Goal: Complete application form

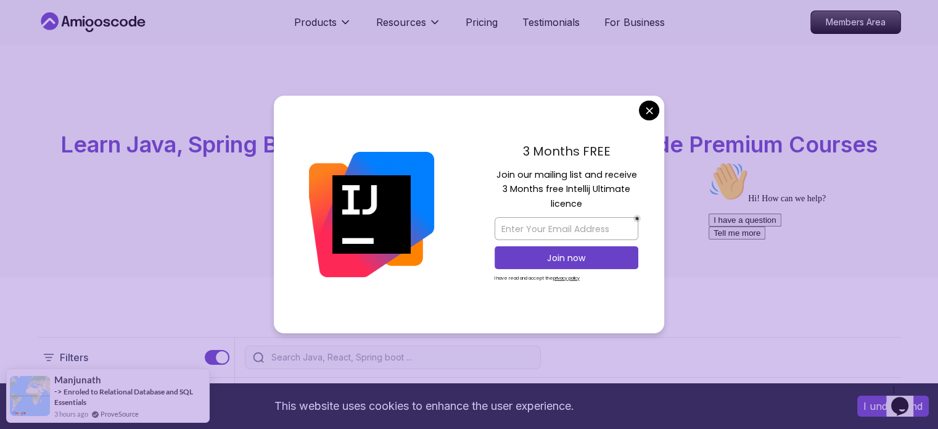
click at [643, 121] on div "3 Months FREE Join our mailing list and receive 3 Months free Intellij Ultimate…" at bounding box center [566, 215] width 195 height 238
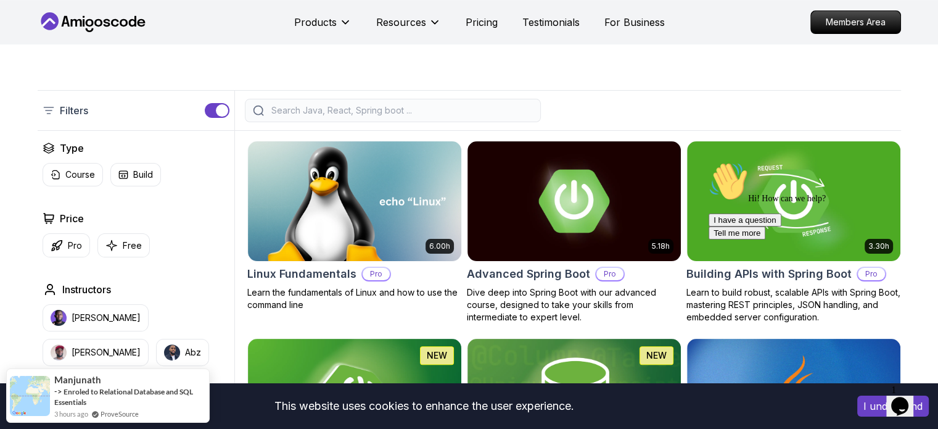
scroll to position [308, 0]
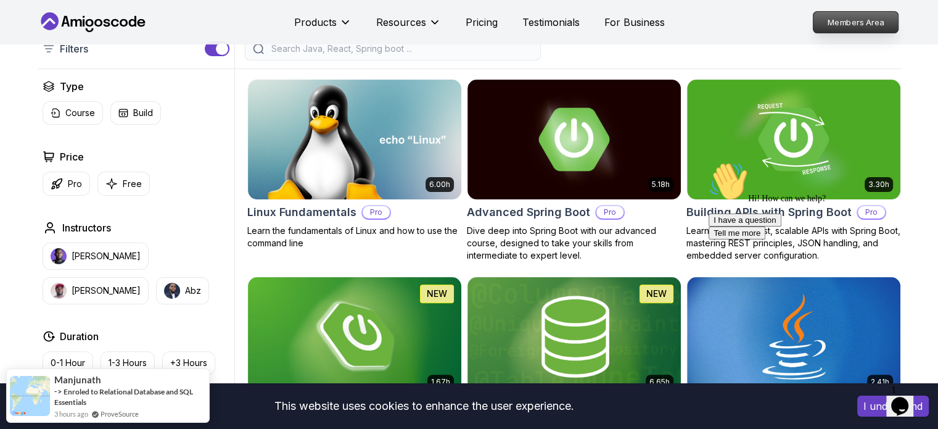
click at [871, 22] on p "Members Area" at bounding box center [855, 22] width 85 height 21
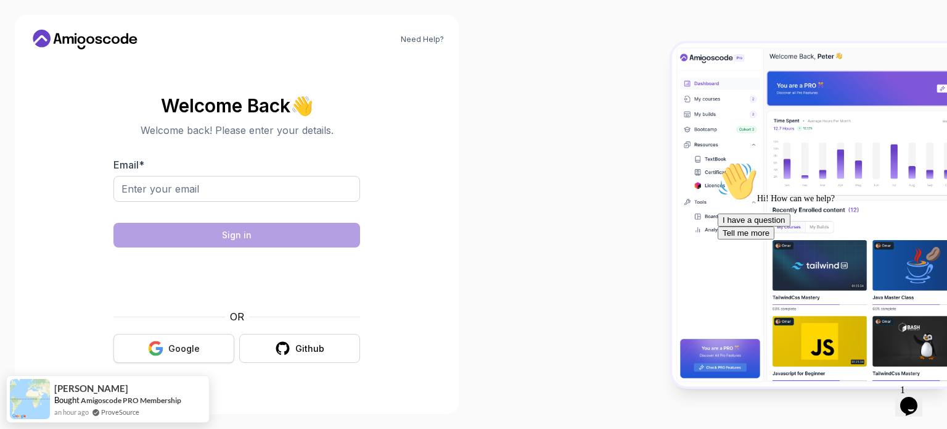
click at [159, 343] on icon "button" at bounding box center [155, 344] width 12 height 6
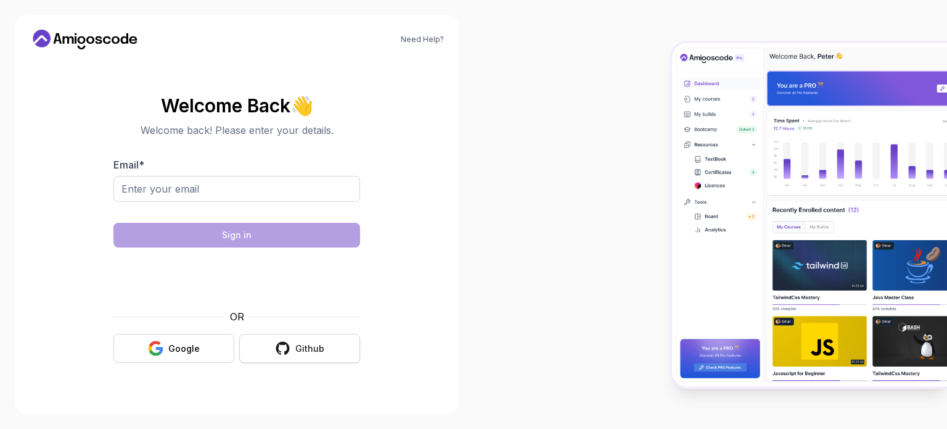
click at [306, 345] on div "Github" at bounding box center [309, 348] width 29 height 12
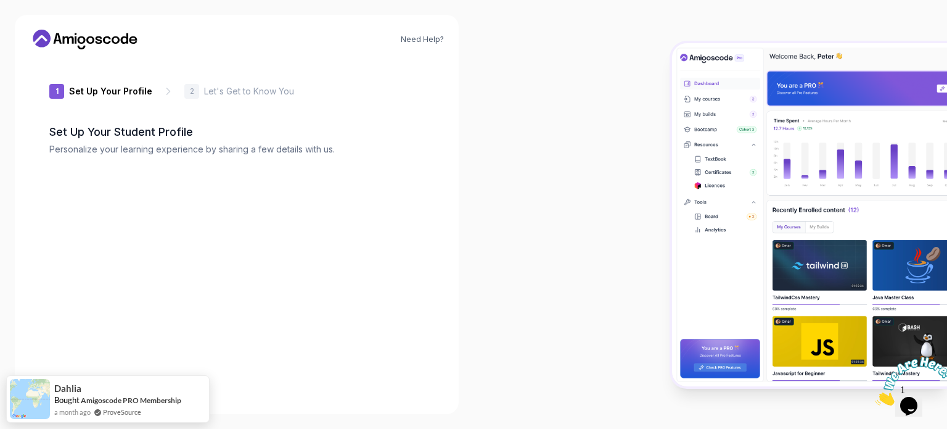
type input "happyjaguar9d0eb"
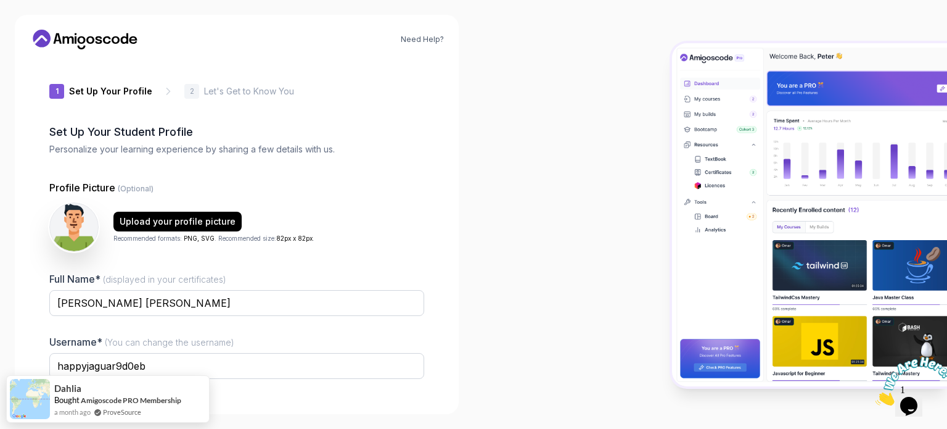
scroll to position [85, 0]
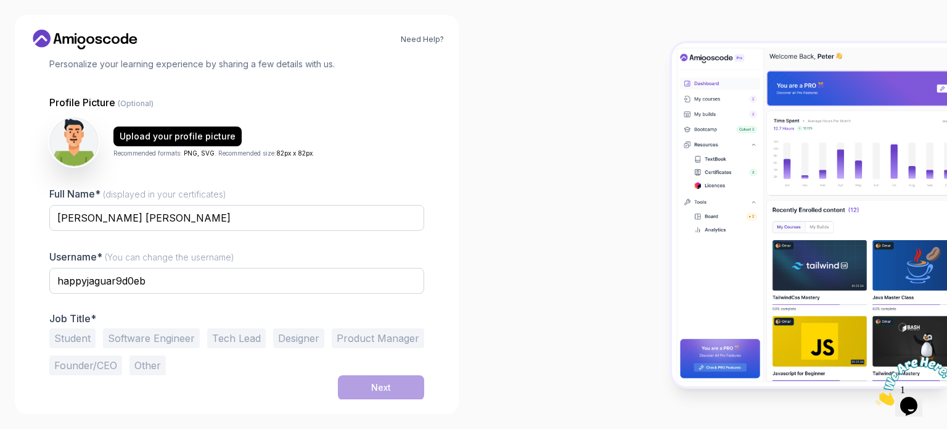
click at [160, 339] on button "Software Engineer" at bounding box center [151, 338] width 97 height 20
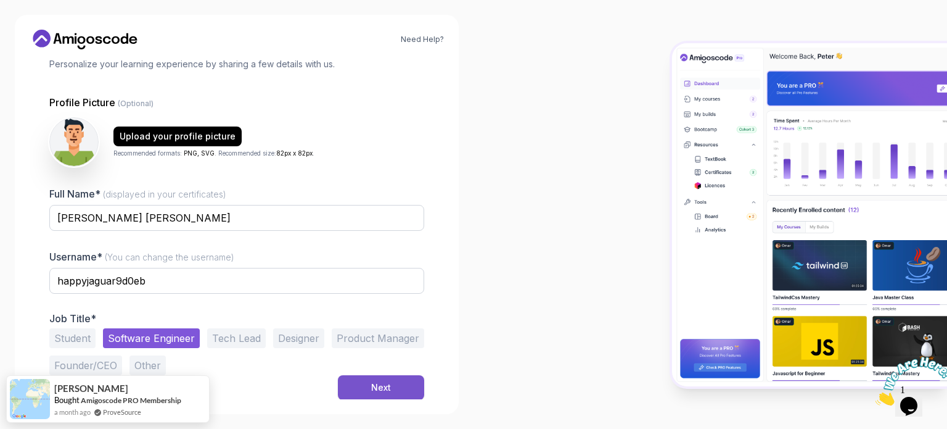
click at [379, 394] on button "Next" at bounding box center [381, 387] width 86 height 25
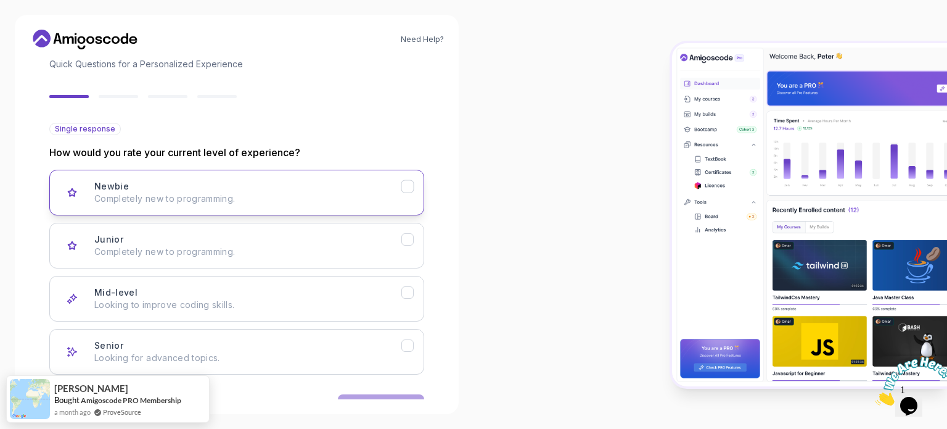
click at [194, 198] on p "Completely new to programming." at bounding box center [247, 198] width 307 height 12
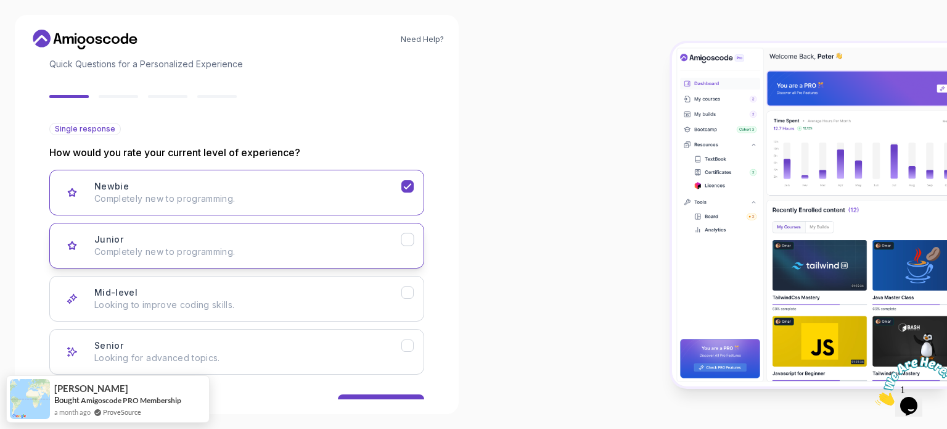
click at [199, 243] on div "Junior Completely new to programming." at bounding box center [247, 245] width 307 height 25
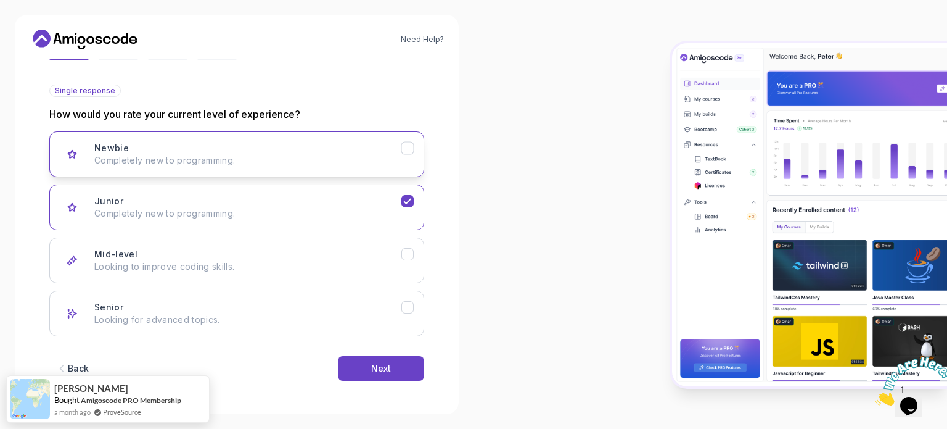
click at [345, 174] on button "Newbie Completely new to programming." at bounding box center [236, 154] width 375 height 46
click at [255, 200] on div "Junior Completely new to programming." at bounding box center [247, 207] width 307 height 25
click at [379, 363] on div "Next" at bounding box center [381, 368] width 20 height 12
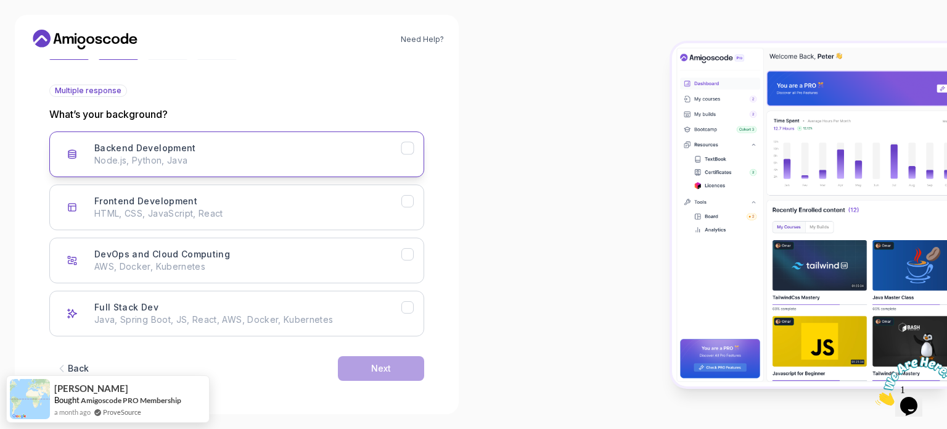
click at [234, 144] on div "Backend Development Node.js, Python, Java" at bounding box center [247, 154] width 307 height 25
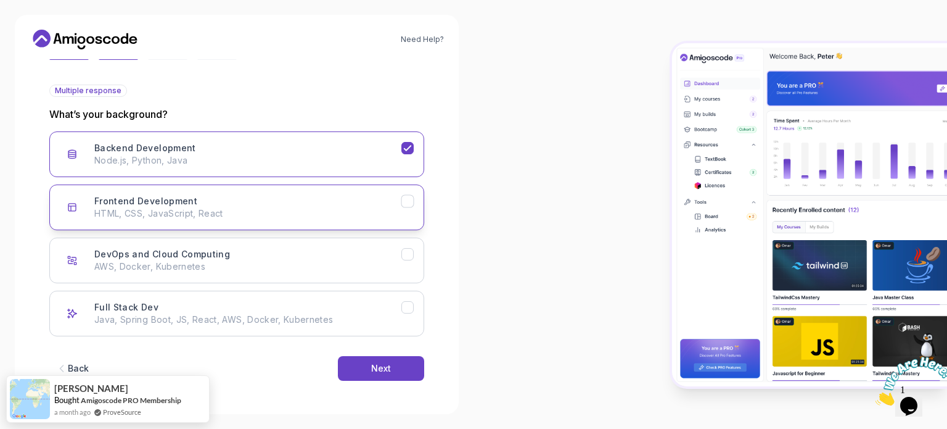
click at [257, 216] on p "HTML, CSS, JavaScript, React" at bounding box center [247, 213] width 307 height 12
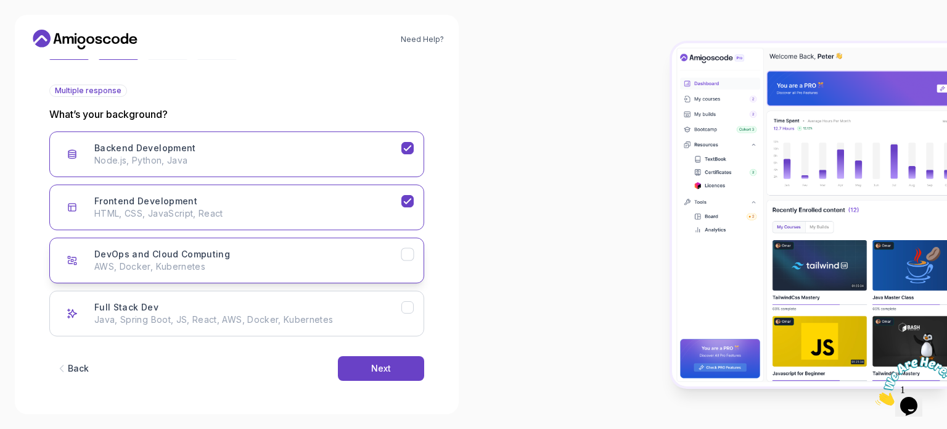
click at [282, 214] on p "HTML, CSS, JavaScript, React" at bounding box center [247, 213] width 307 height 12
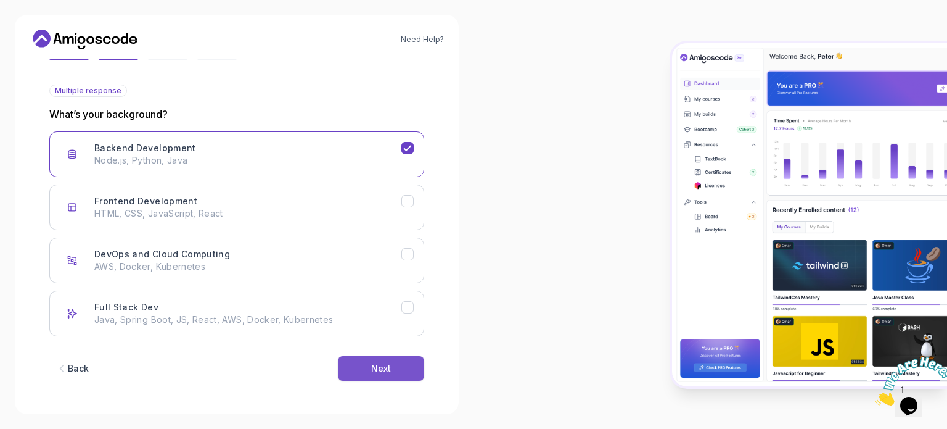
click at [358, 372] on button "Next" at bounding box center [381, 368] width 86 height 25
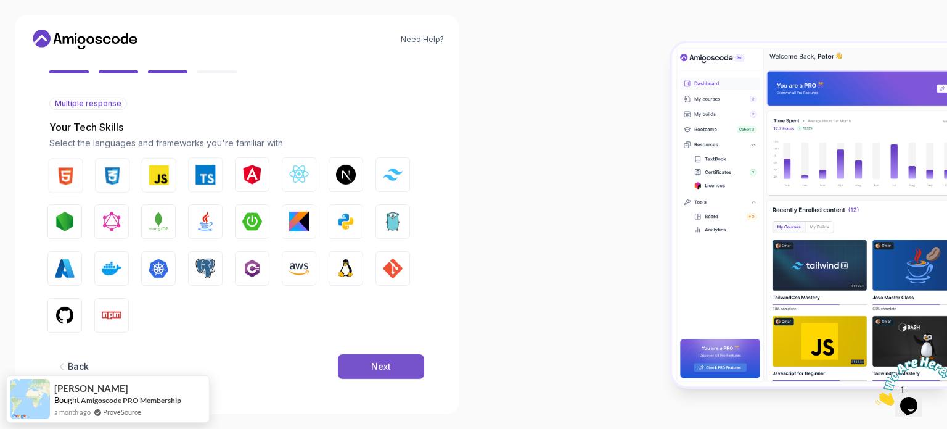
scroll to position [109, 0]
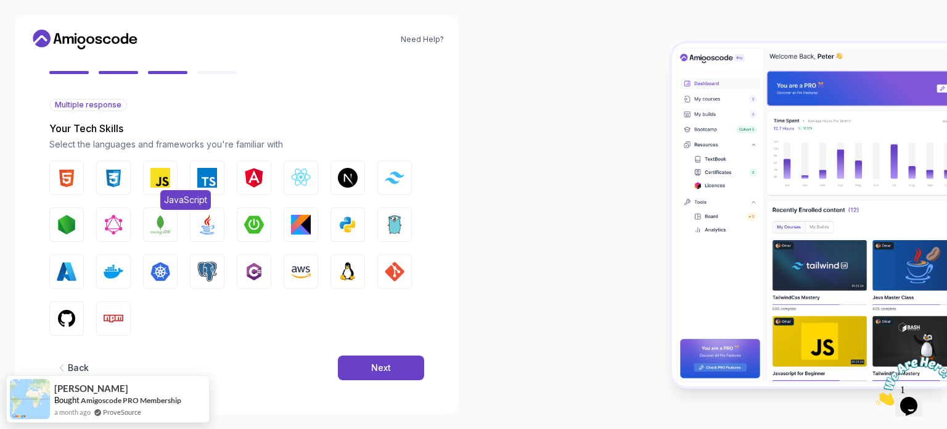
click at [161, 178] on img "button" at bounding box center [160, 178] width 20 height 20
click at [111, 178] on img "button" at bounding box center [114, 178] width 20 height 20
click at [62, 175] on img "button" at bounding box center [67, 178] width 20 height 20
click at [206, 225] on img "button" at bounding box center [207, 225] width 20 height 20
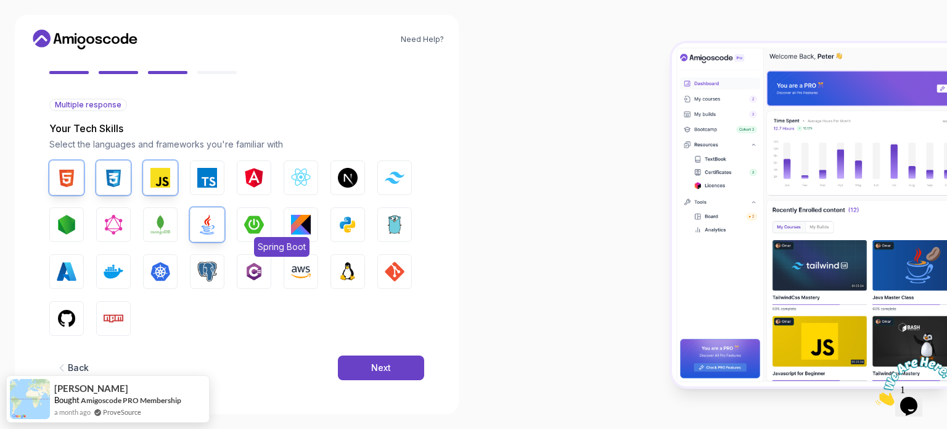
click at [247, 231] on img "button" at bounding box center [254, 225] width 20 height 20
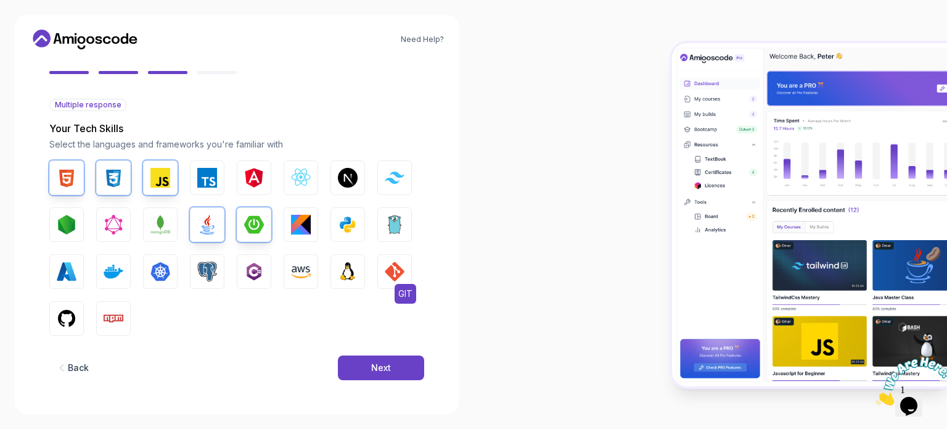
click at [385, 283] on button "GIT" at bounding box center [394, 271] width 35 height 35
click at [121, 304] on button "Npm" at bounding box center [113, 318] width 35 height 35
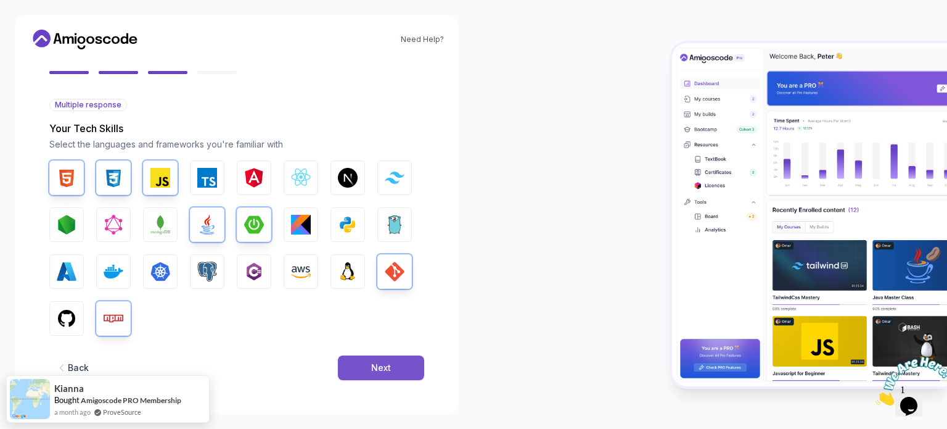
click at [395, 377] on button "Next" at bounding box center [381, 367] width 86 height 25
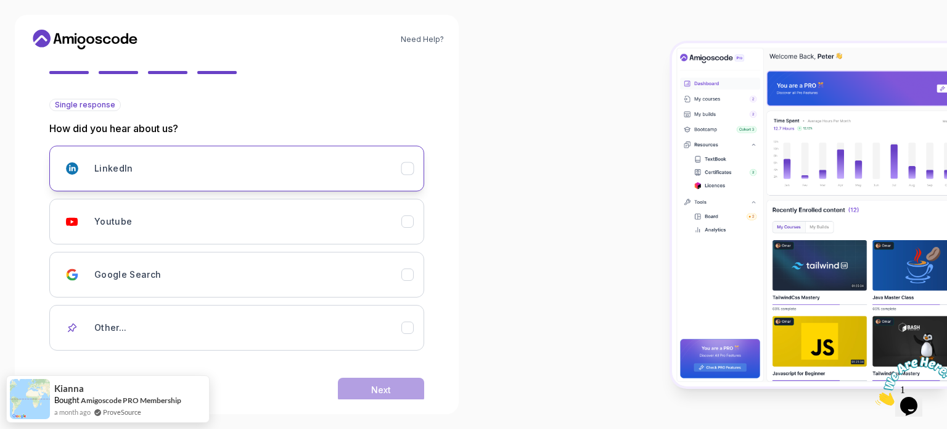
click at [313, 188] on button "LinkedIn" at bounding box center [236, 169] width 375 height 46
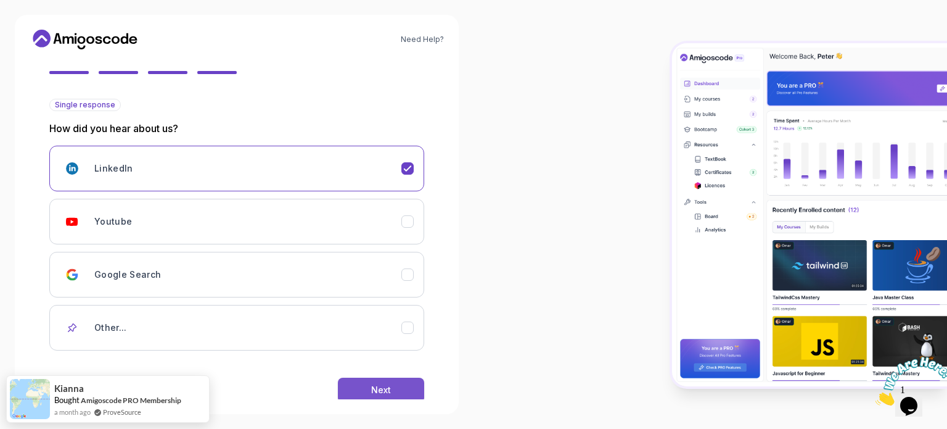
click at [390, 391] on div "Next" at bounding box center [381, 390] width 20 height 12
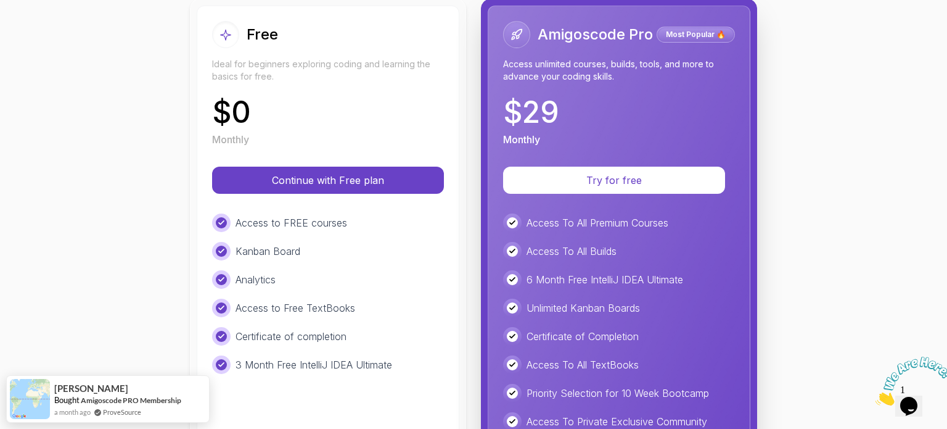
scroll to position [93, 0]
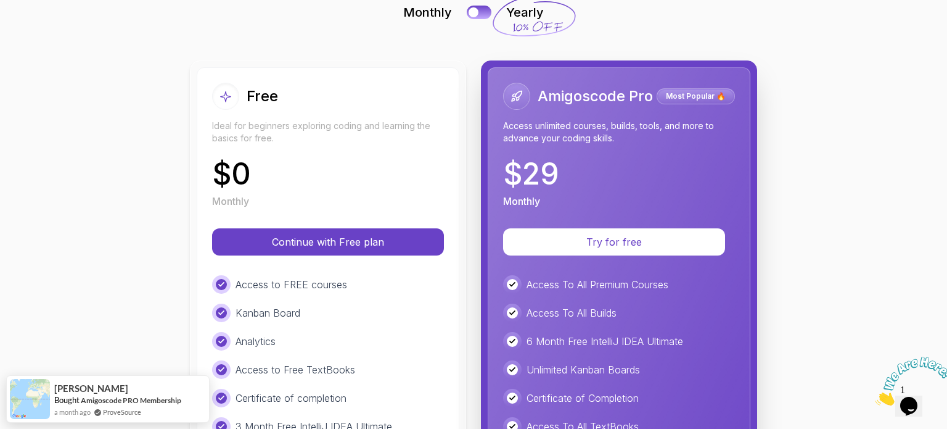
click at [695, 93] on p "Most Popular 🔥" at bounding box center [696, 96] width 75 height 12
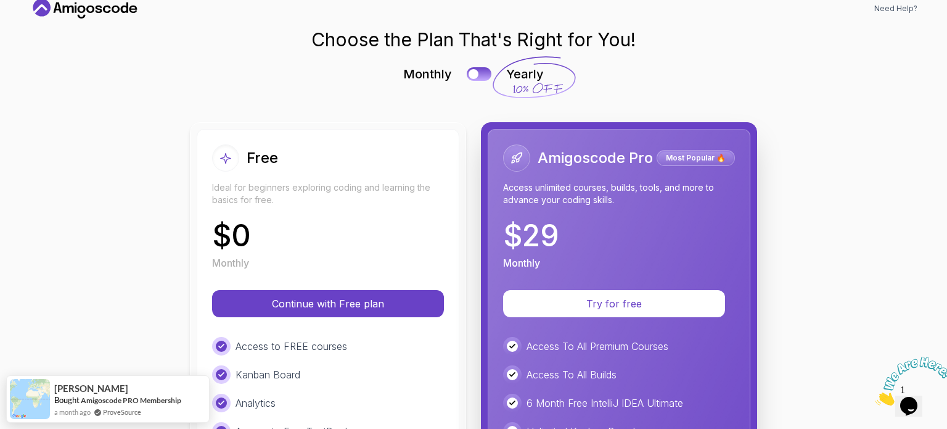
scroll to position [0, 0]
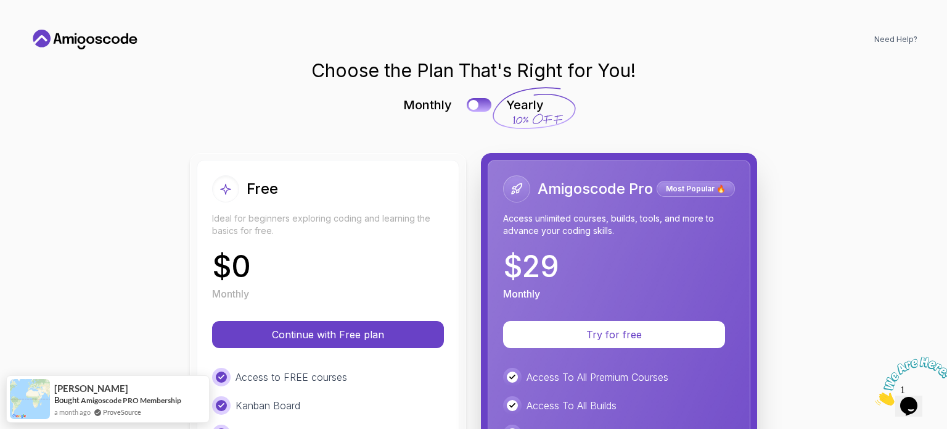
click at [484, 68] on h1 "Choose the Plan That's Right for You!" at bounding box center [473, 70] width 324 height 22
click at [477, 76] on h1 "Choose the Plan That's Right for You!" at bounding box center [473, 70] width 324 height 22
click at [468, 98] on button at bounding box center [479, 104] width 26 height 14
